Goal: Task Accomplishment & Management: Manage account settings

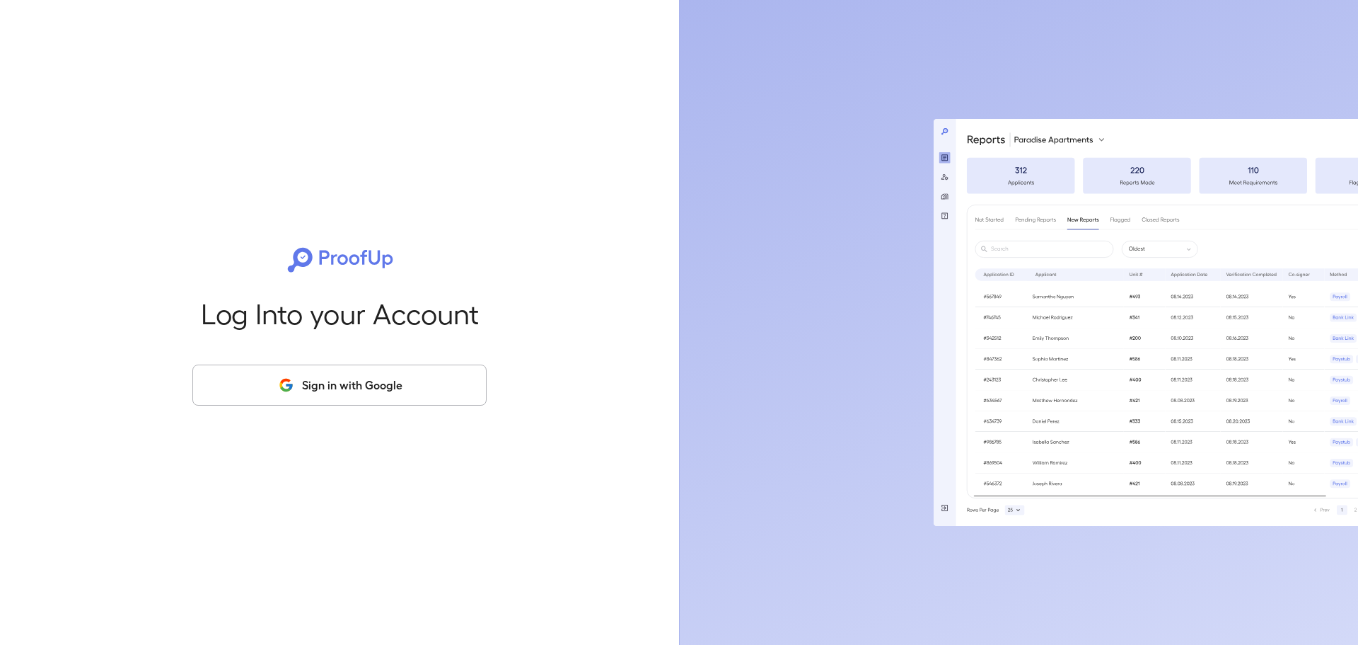
click at [321, 374] on button "Sign in with Google" at bounding box center [339, 384] width 294 height 41
click at [322, 377] on button "Sign in with Google" at bounding box center [339, 384] width 294 height 41
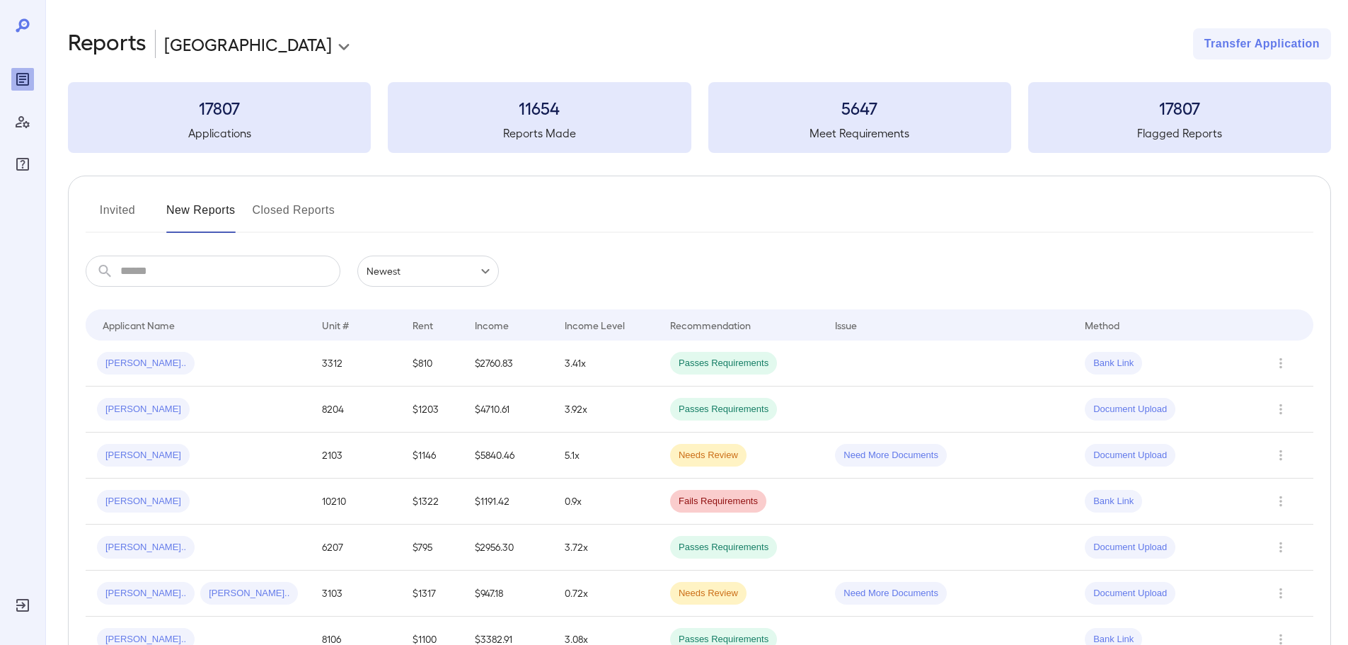
click at [125, 219] on button "Invited" at bounding box center [118, 216] width 64 height 34
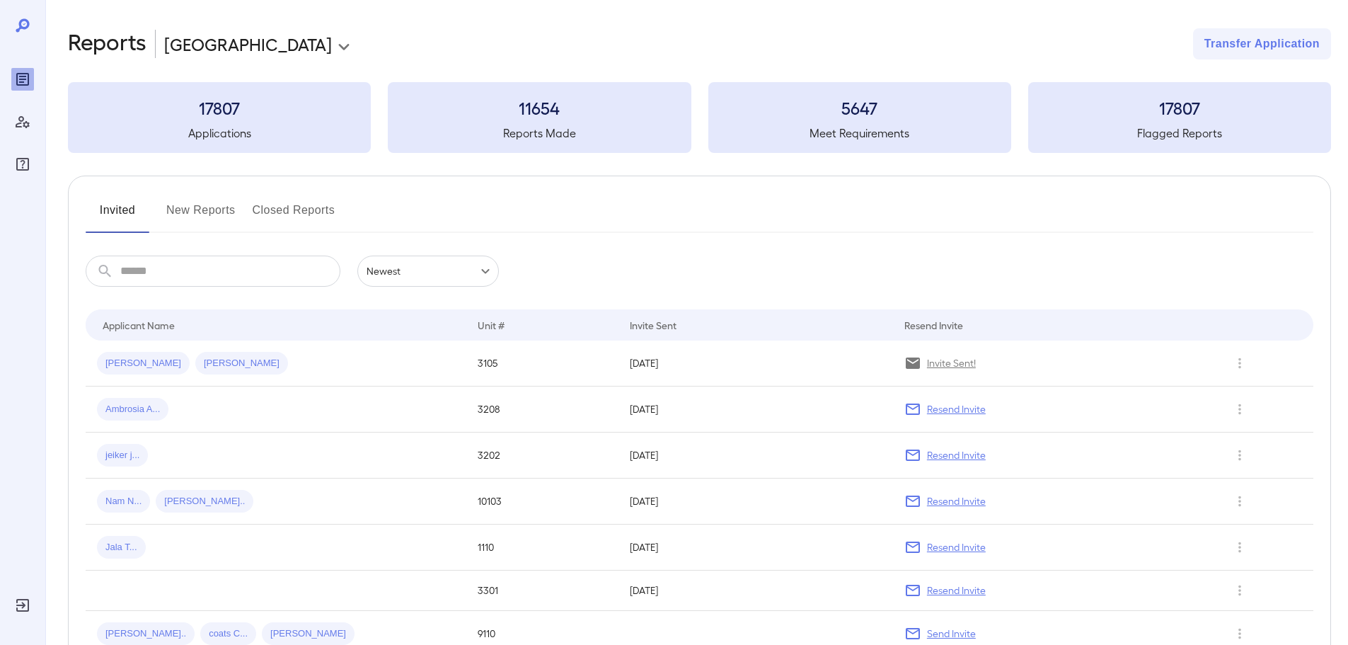
click at [214, 207] on button "New Reports" at bounding box center [200, 216] width 69 height 34
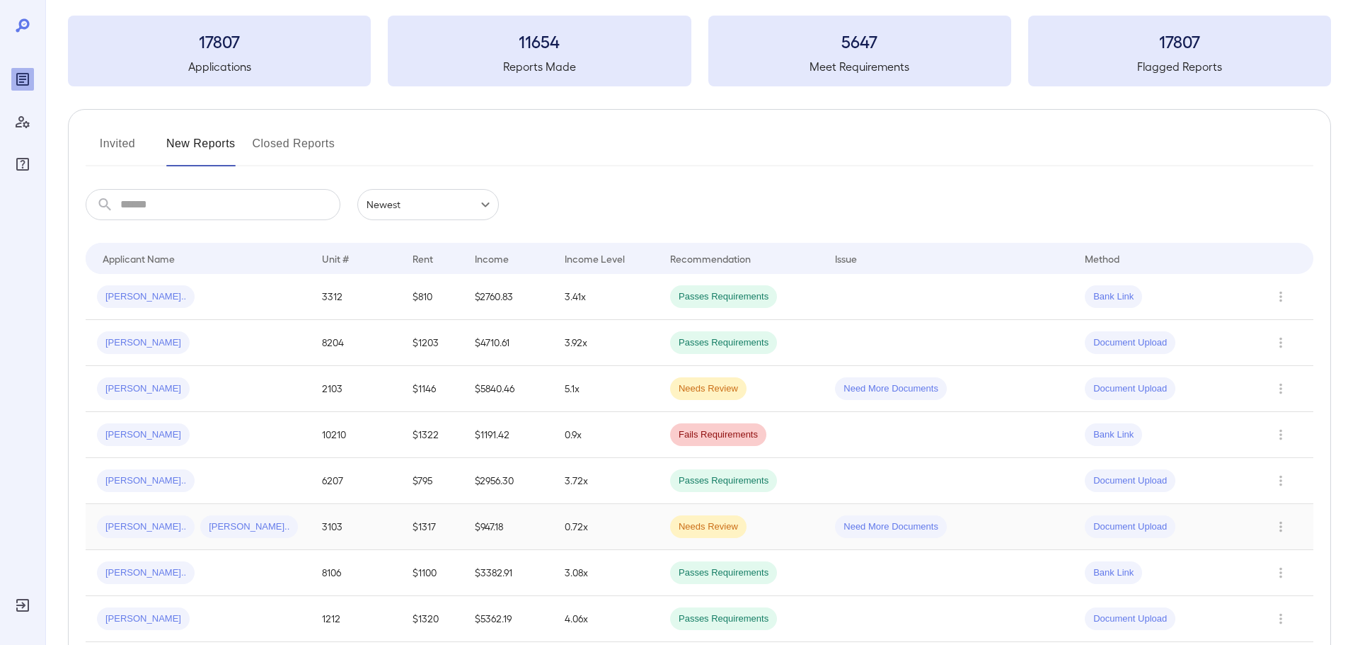
scroll to position [142, 0]
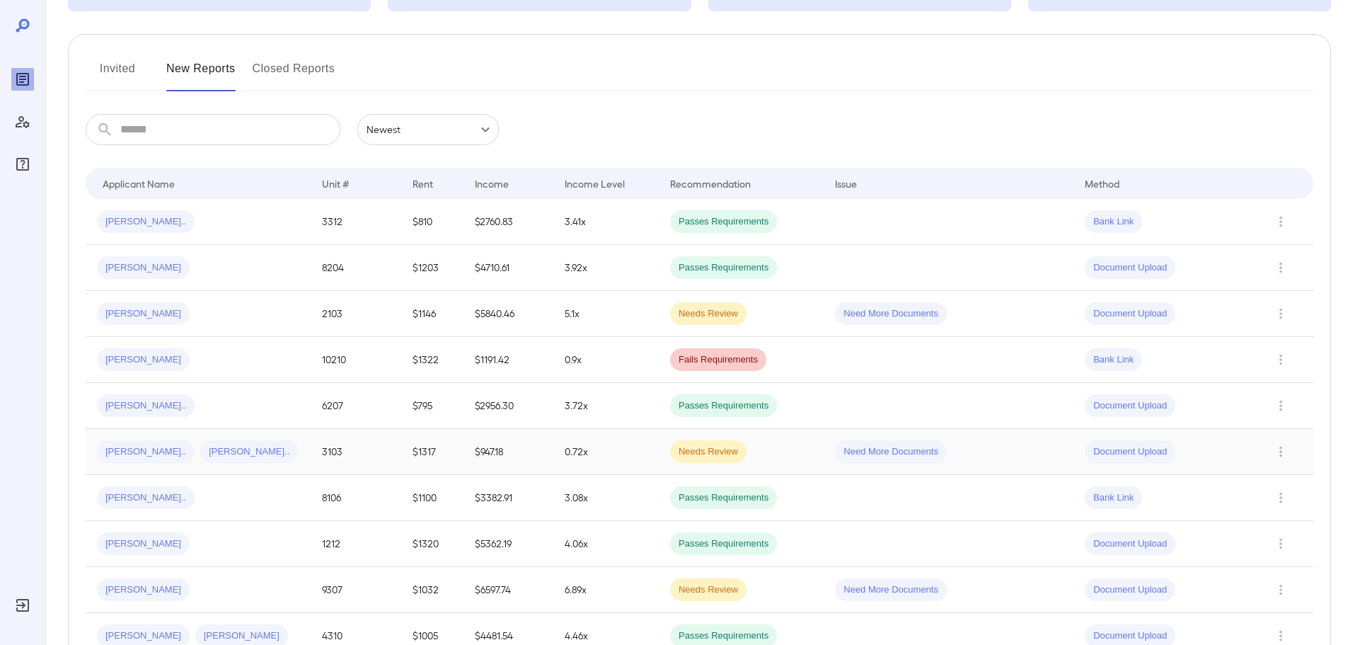
click at [200, 454] on span "Tania M..." at bounding box center [249, 451] width 98 height 13
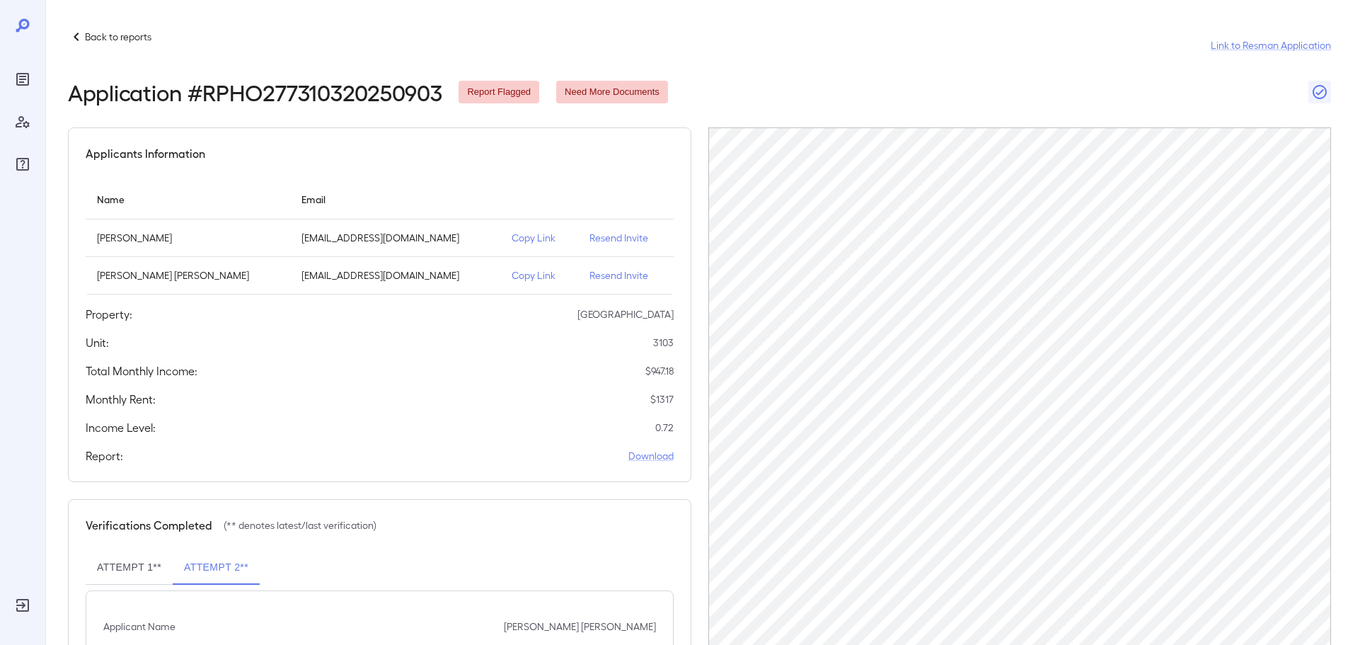
click at [589, 273] on p "Resend Invite" at bounding box center [625, 275] width 72 height 14
click at [595, 278] on p "Resend Invite" at bounding box center [625, 275] width 72 height 14
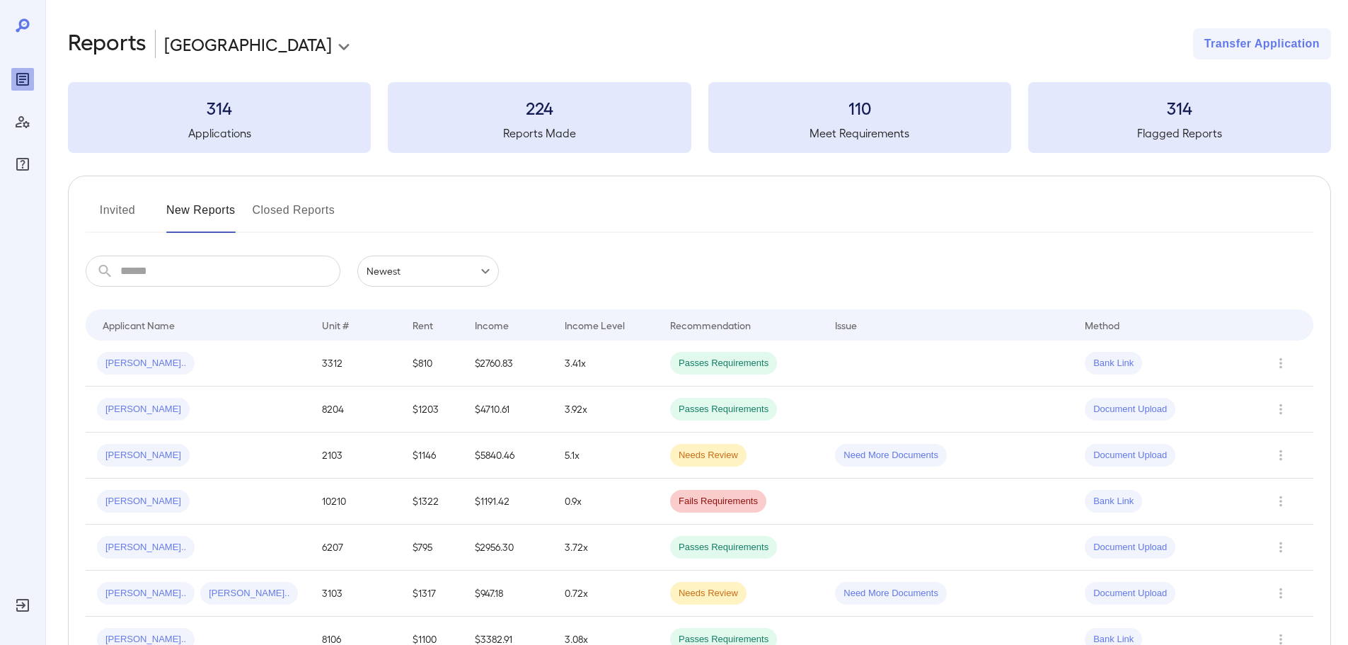
click at [124, 213] on button "Invited" at bounding box center [118, 216] width 64 height 34
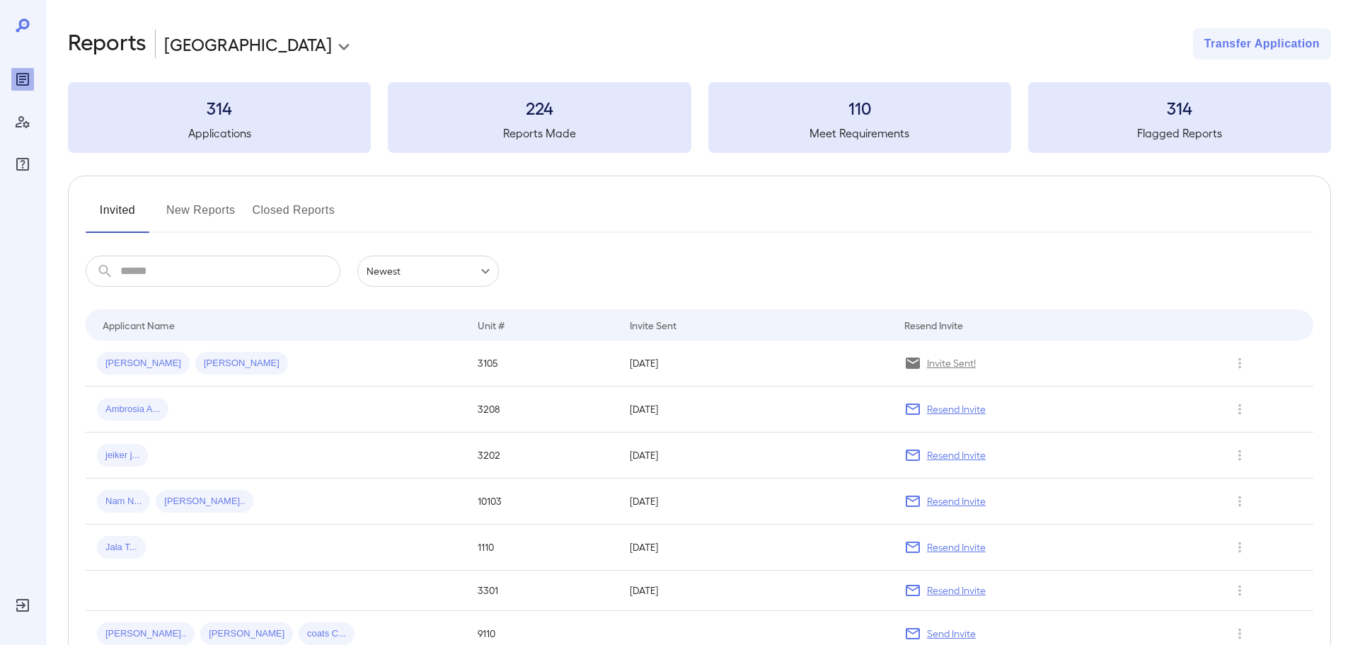
click at [203, 212] on button "New Reports" at bounding box center [200, 216] width 69 height 34
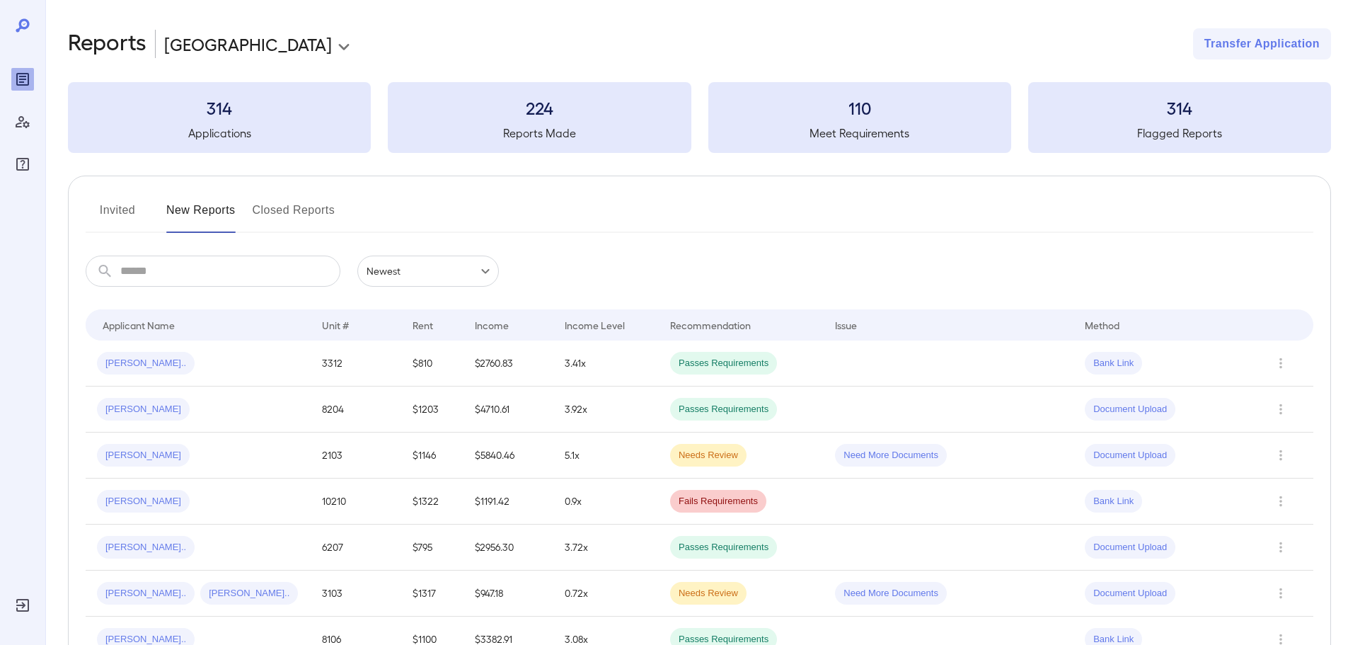
click at [113, 211] on button "Invited" at bounding box center [118, 216] width 64 height 34
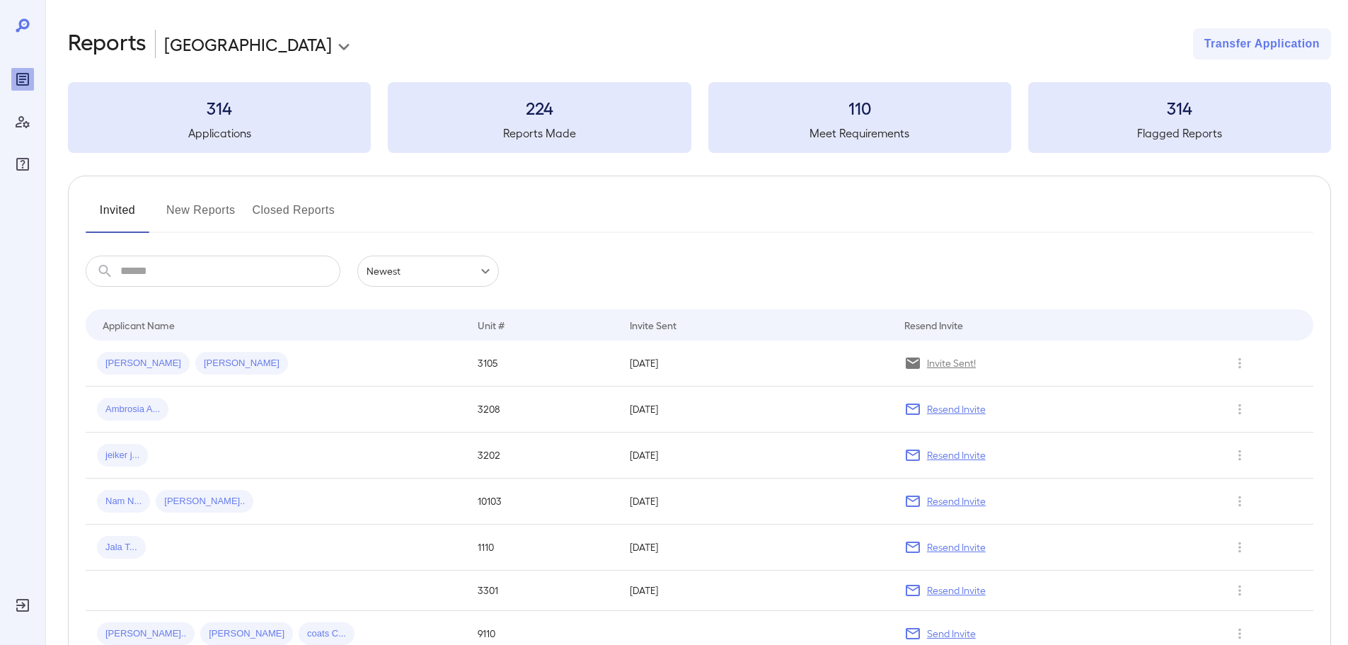
click at [114, 215] on button "Invited" at bounding box center [118, 216] width 64 height 34
click at [191, 213] on button "New Reports" at bounding box center [200, 216] width 69 height 34
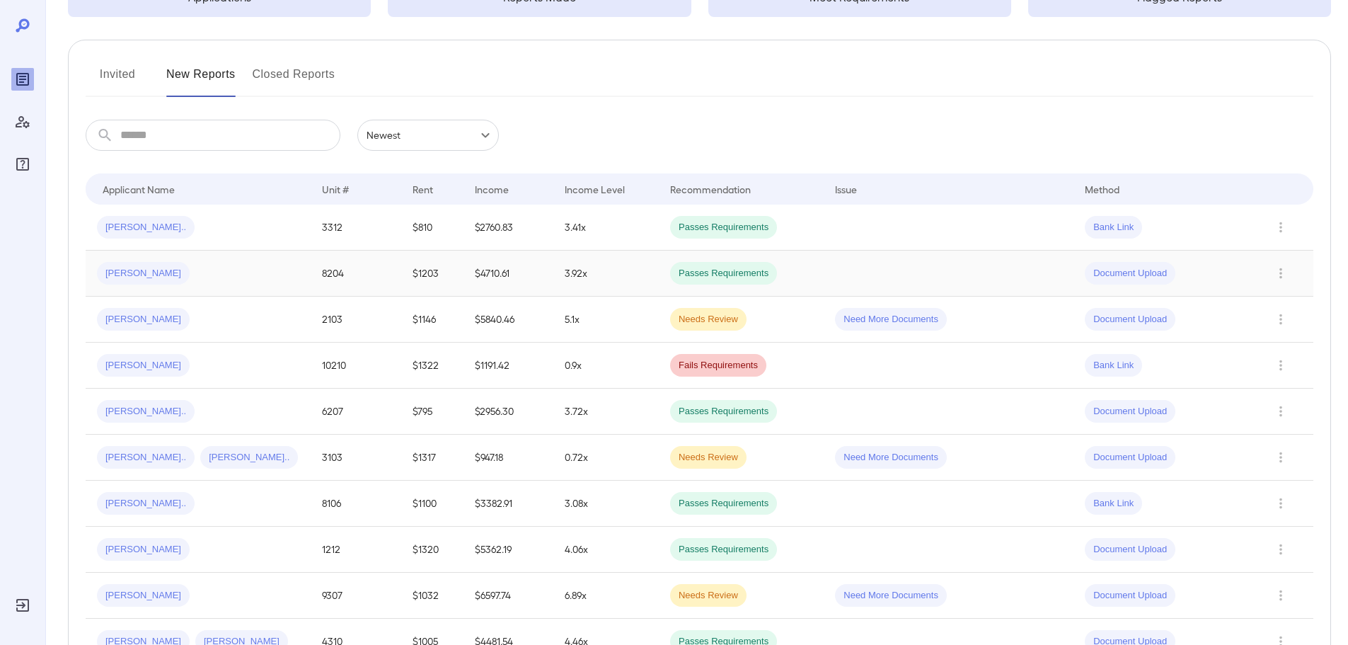
scroll to position [142, 0]
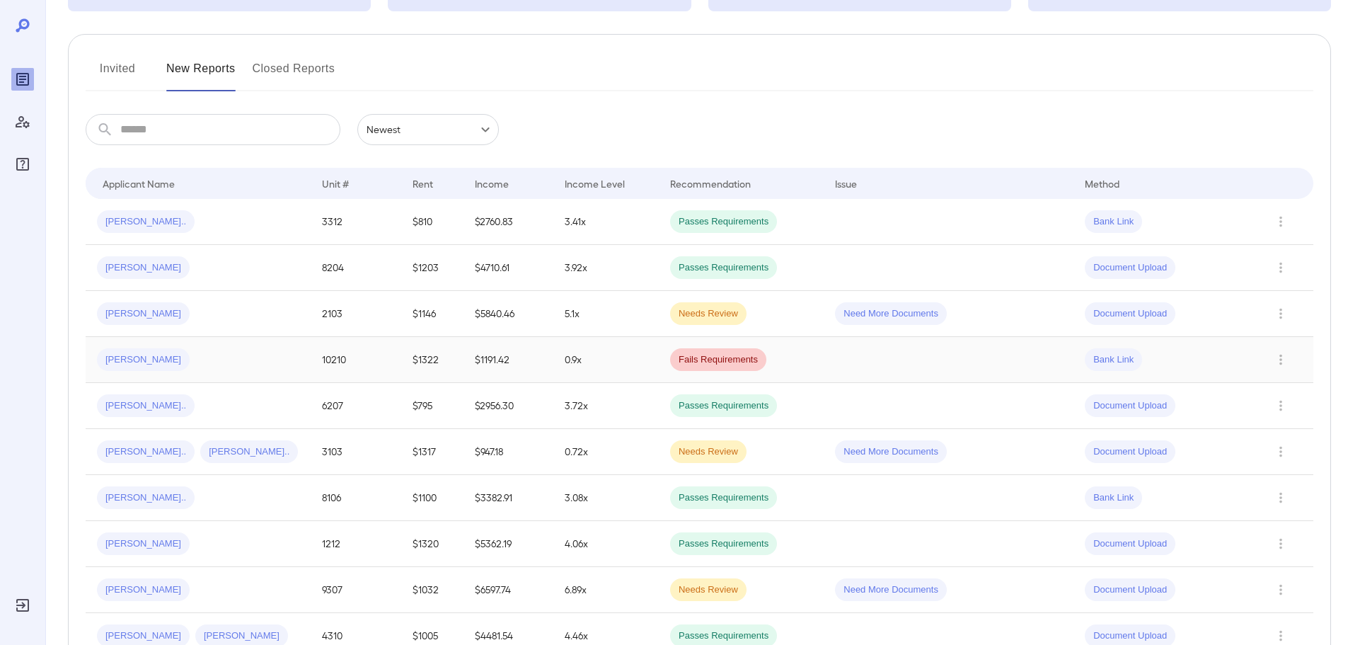
click at [956, 367] on td at bounding box center [949, 360] width 250 height 46
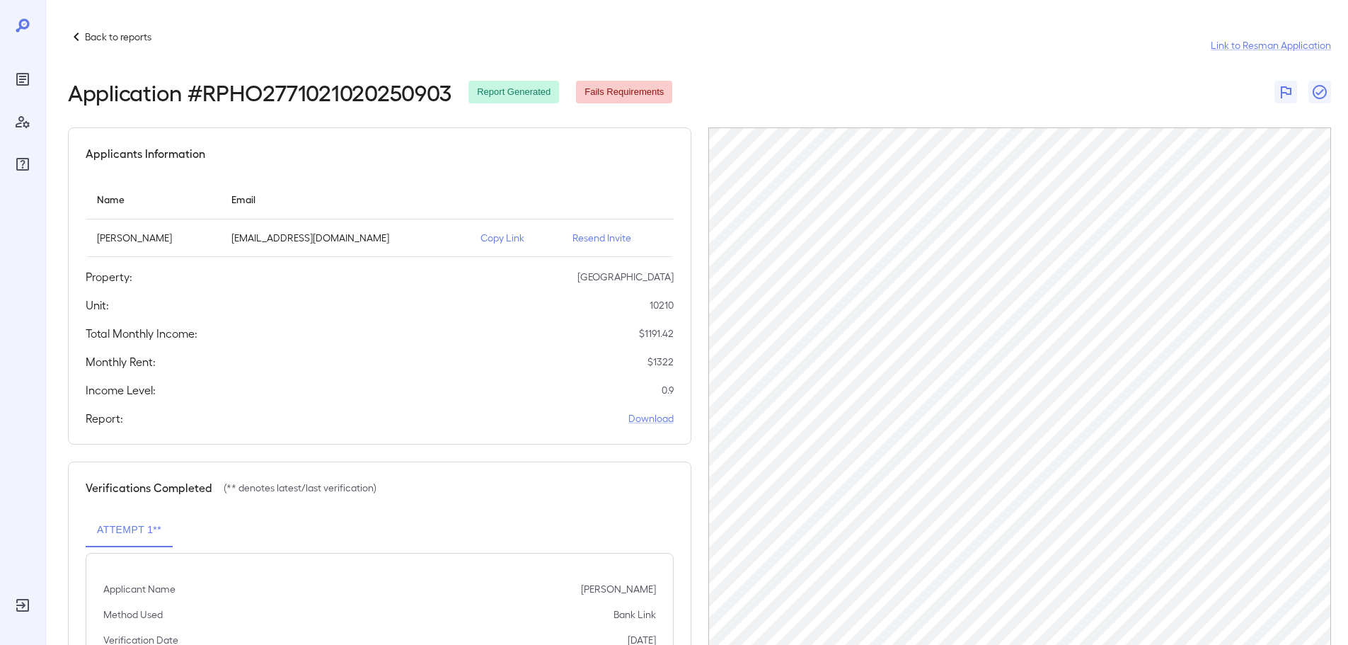
click at [585, 238] on p "Resend Invite" at bounding box center [617, 238] width 90 height 14
click at [67, 36] on div "Back to reports Link to Resman Application Application # RPHO2771021020250903 R…" at bounding box center [696, 355] width 1303 height 710
click at [85, 37] on p "Back to reports" at bounding box center [118, 37] width 67 height 14
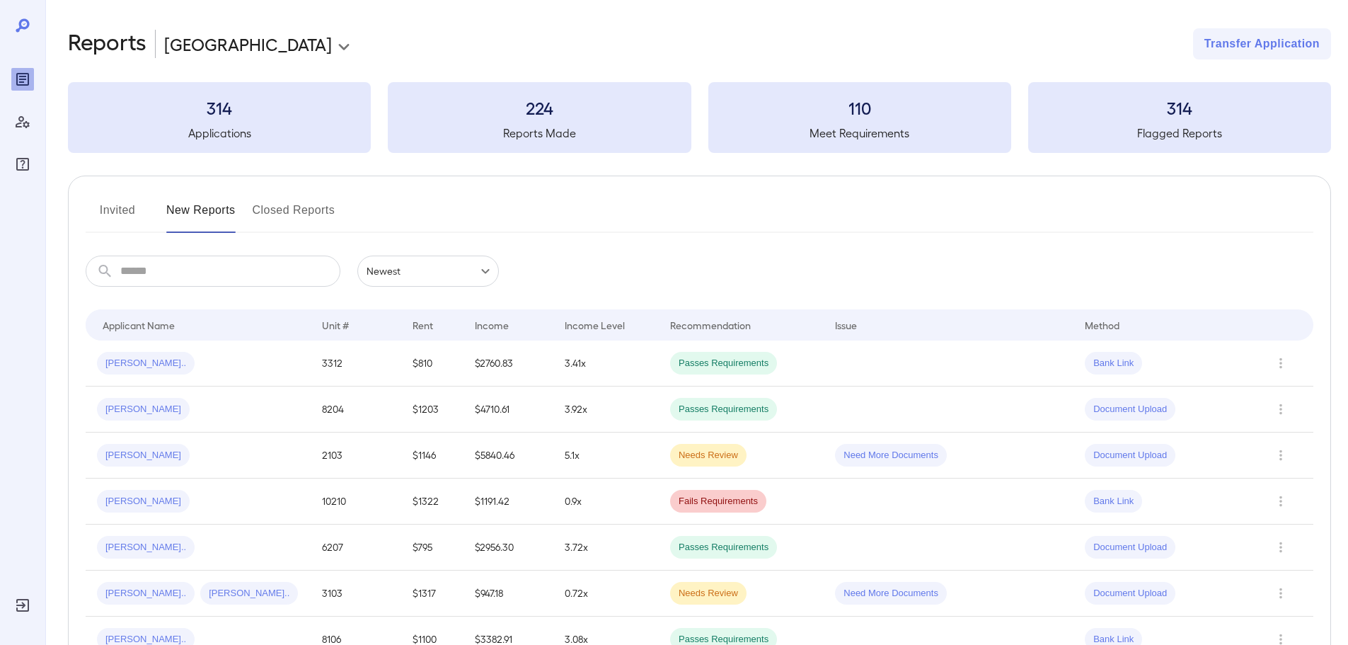
click at [82, 38] on h2 "Reports" at bounding box center [107, 43] width 79 height 31
click at [111, 201] on button "Invited" at bounding box center [118, 216] width 64 height 34
